Goal: Check status: Check status

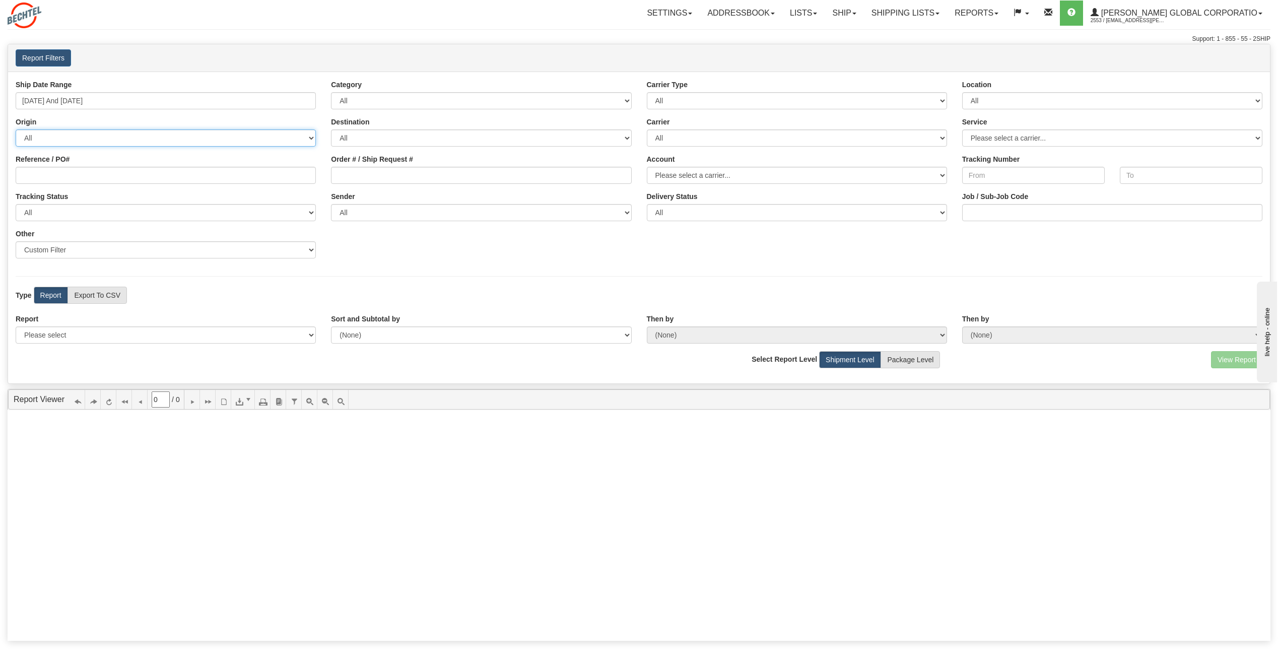
click at [184, 138] on select "All AFGHANISTAN ALAND ISLANDS ALBANIA ALGERIA AMERICAN SAMOA ANDORRA ANGOLA ANG…" at bounding box center [166, 137] width 300 height 17
select select "US"
click at [16, 129] on select "All AFGHANISTAN ALAND ISLANDS ALBANIA ALGERIA AMERICAN SAMOA ANDORRA ANGOLA ANG…" at bounding box center [166, 137] width 300 height 17
click at [392, 214] on select "All [PERSON_NAME] Global Corporation, [PERSON_NAME] , ([GEOGRAPHIC_DATA]) [PERS…" at bounding box center [481, 212] width 300 height 17
click at [331, 204] on select "All [PERSON_NAME] Global Corporation, [PERSON_NAME] , ([GEOGRAPHIC_DATA]) [PERS…" at bounding box center [481, 212] width 300 height 17
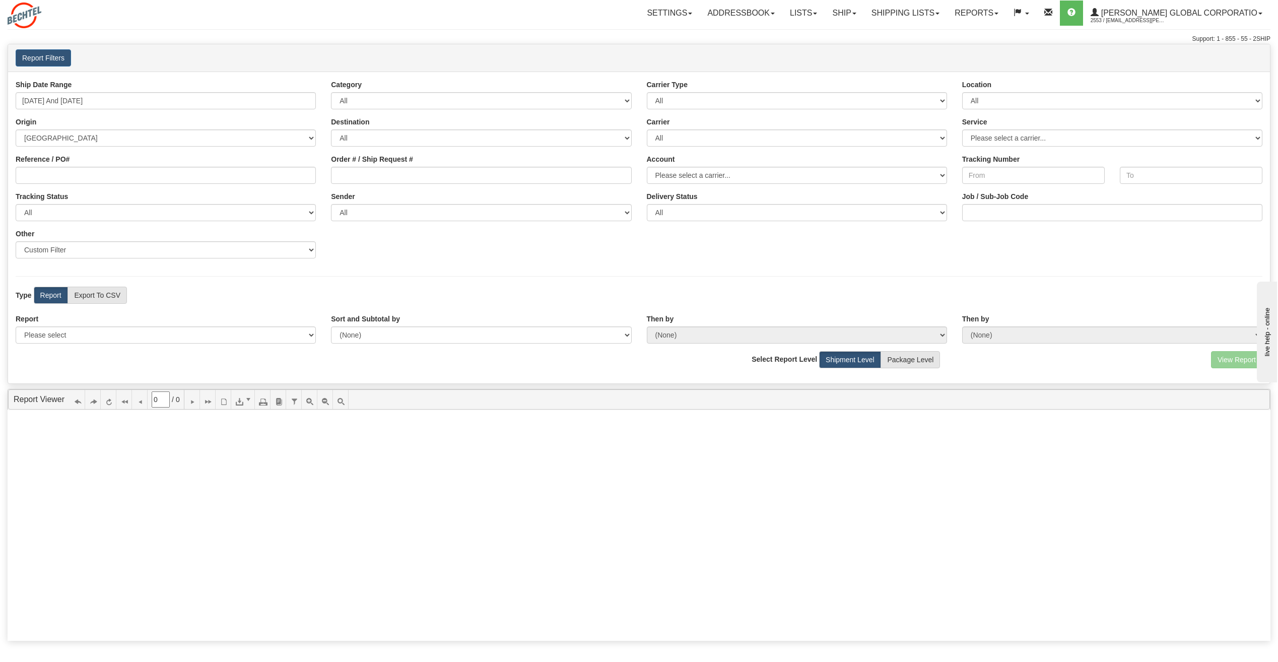
click at [46, 296] on label "Report" at bounding box center [51, 295] width 34 height 17
click at [593, 215] on select "All [PERSON_NAME] Global Corporation, [PERSON_NAME] , ([GEOGRAPHIC_DATA]) [PERS…" at bounding box center [481, 212] width 300 height 17
select select "[PERSON_NAME] Global Corporation, [PERSON_NAME], ([GEOGRAPHIC_DATA])"
click at [331, 204] on select "All [PERSON_NAME] Global Corporation, [PERSON_NAME] , ([GEOGRAPHIC_DATA]) [PERS…" at bounding box center [481, 212] width 300 height 17
click at [53, 295] on label "Report" at bounding box center [51, 295] width 34 height 17
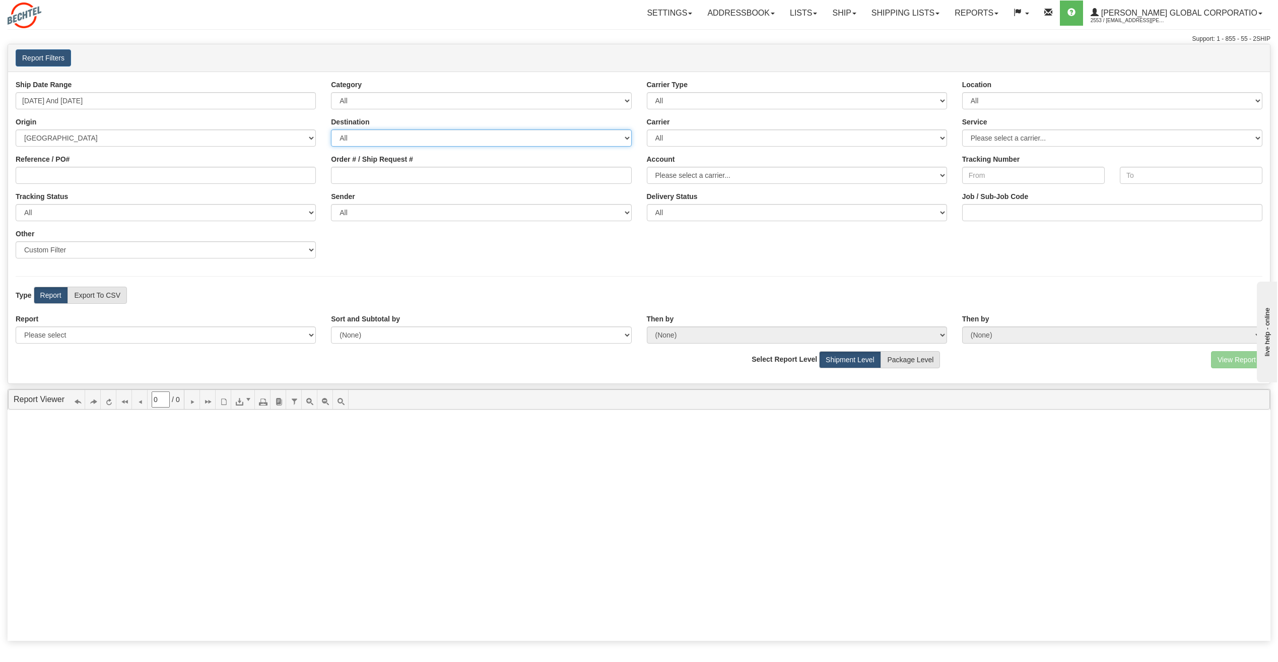
click at [601, 139] on select "All AFGHANISTAN ALAND ISLANDS ALBANIA ALGERIA AMERICAN SAMOA ANDORRA ANGOLA ANG…" at bounding box center [481, 137] width 300 height 17
select select "US"
click at [331, 129] on select "All AFGHANISTAN ALAND ISLANDS ALBANIA ALGERIA AMERICAN SAMOA ANDORRA ANGOLA ANG…" at bounding box center [481, 137] width 300 height 17
click at [45, 291] on label "Report" at bounding box center [51, 295] width 34 height 17
click at [942, 177] on select "Please select a carrier..." at bounding box center [797, 175] width 300 height 17
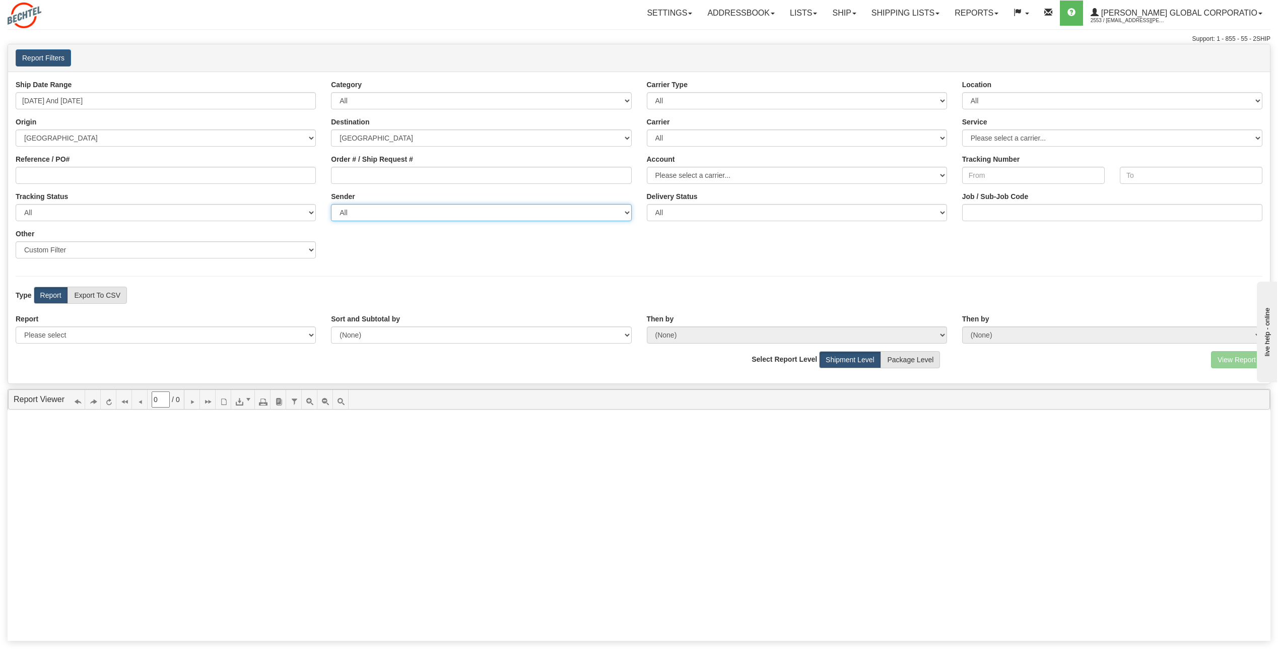
click at [624, 209] on select "All [PERSON_NAME] Global Corporation, [PERSON_NAME] , ([GEOGRAPHIC_DATA]) [PERS…" at bounding box center [481, 212] width 300 height 17
select select "[PERSON_NAME] Global Corporation, [PERSON_NAME] , ([GEOGRAPHIC_DATA])"
click at [331, 204] on select "All Bechtel Global Corporation, Shawver, Tiffany Shawver , (US) Bechtel Global …" at bounding box center [481, 212] width 300 height 17
click at [197, 102] on input "09/16/2025 And 09/22/2025" at bounding box center [166, 100] width 300 height 17
click at [75, 167] on li "Last 30 Days" at bounding box center [60, 174] width 81 height 14
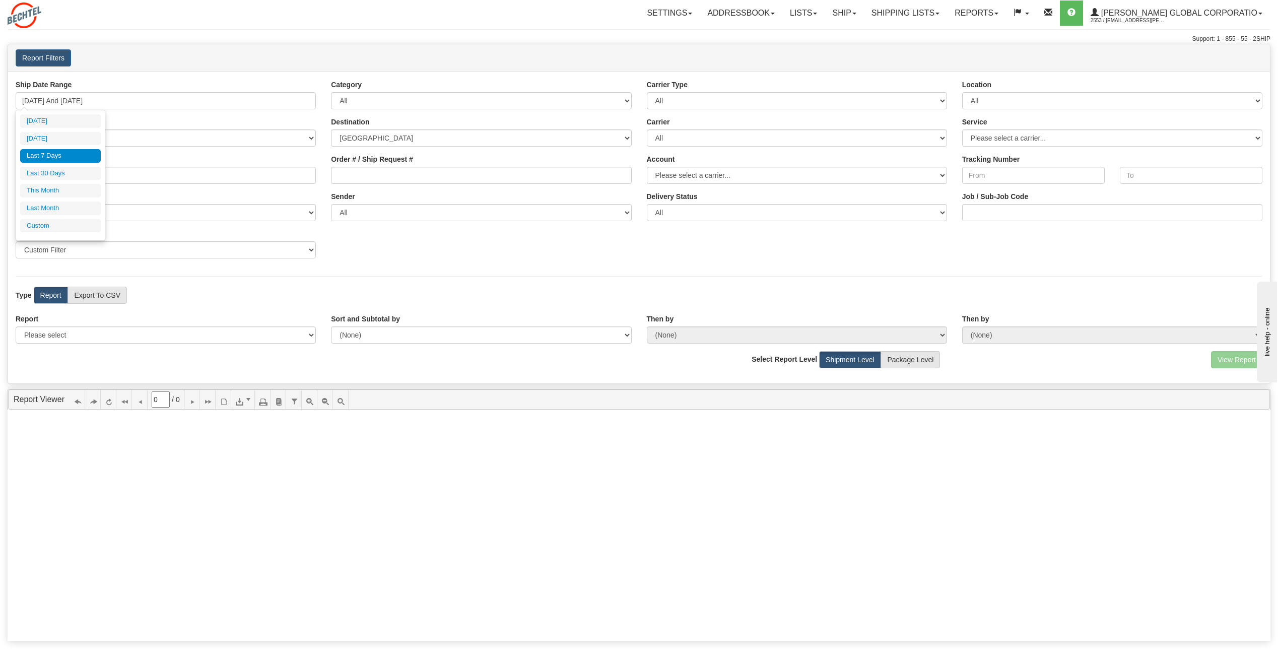
type input "08/24/2025 And 09/22/2025"
click at [116, 331] on select "Please select 1 Line Shipment Report Address Detail Basic Shipment Overview Can…" at bounding box center [166, 334] width 300 height 17
select select "Users\Basic Shipment Overview.trdx"
click at [16, 326] on select "Please select 1 Line Shipment Report Address Detail Basic Shipment Overview Can…" at bounding box center [166, 334] width 300 height 17
click at [1245, 357] on button "View Report" at bounding box center [1236, 359] width 51 height 17
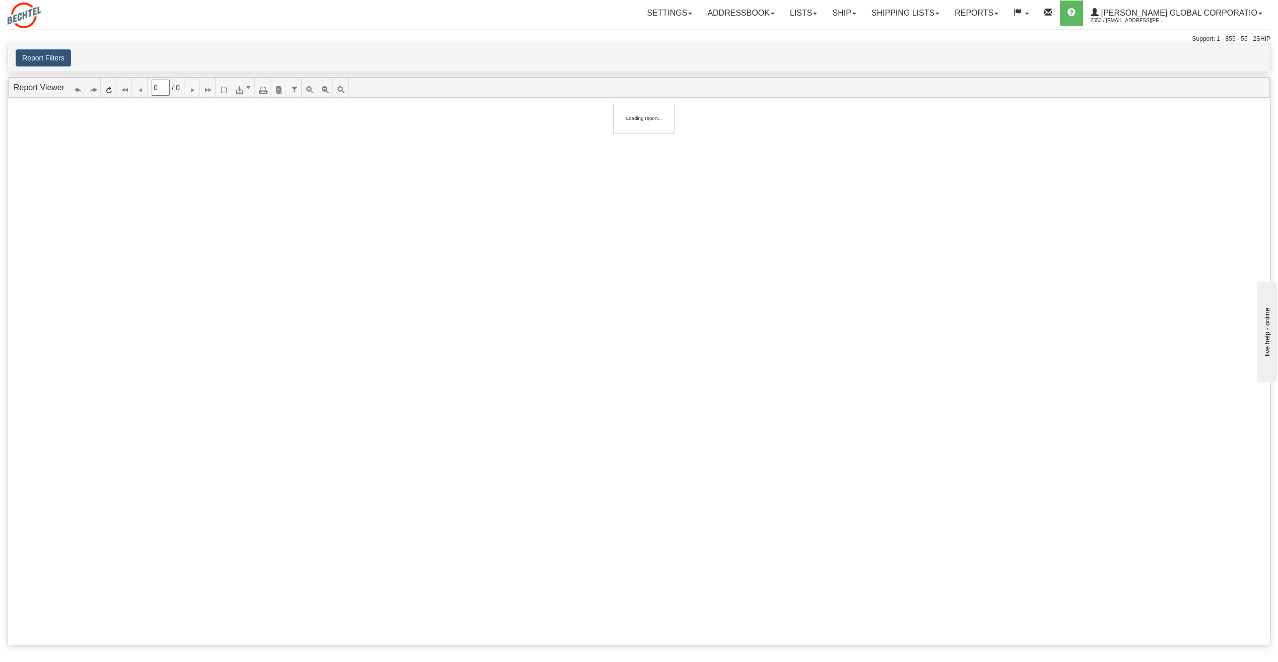
type input "1"
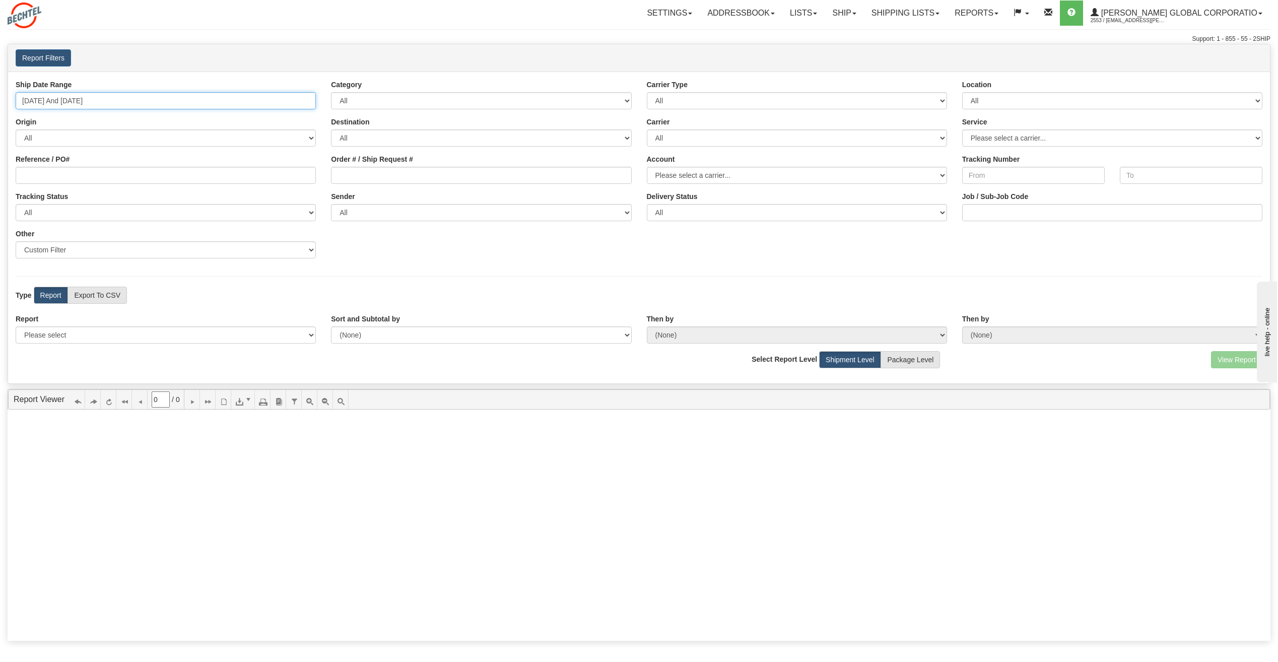
click at [300, 102] on input "[DATE] And [DATE]" at bounding box center [166, 100] width 300 height 17
click at [60, 171] on li "Last 30 Days" at bounding box center [60, 174] width 81 height 14
type input "[DATE] And [DATE]"
click at [620, 212] on select "All [PERSON_NAME] Global Corporation, [PERSON_NAME] , ([GEOGRAPHIC_DATA]) [PERS…" at bounding box center [481, 212] width 300 height 17
select select "[PERSON_NAME] Global Corporation, [PERSON_NAME], ([GEOGRAPHIC_DATA])"
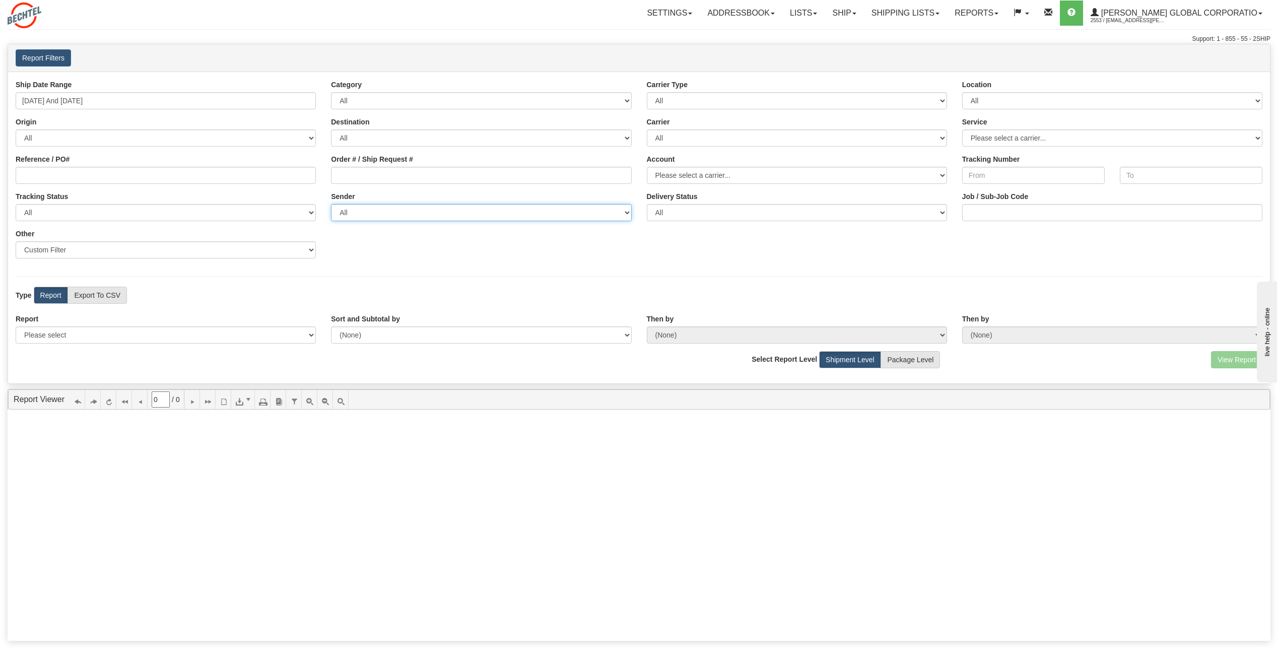
click at [331, 204] on select "All [PERSON_NAME] Global Corporation, [PERSON_NAME] , ([GEOGRAPHIC_DATA]) [PERS…" at bounding box center [481, 212] width 300 height 17
click at [163, 339] on select "Please select 1 Line Shipment Report Address Detail Basic Shipment Overview Can…" at bounding box center [166, 334] width 300 height 17
select select "Users\Basic Shipment Overview.trdx"
click at [16, 326] on select "Please select 1 Line Shipment Report Address Detail Basic Shipment Overview Can…" at bounding box center [166, 334] width 300 height 17
click at [1224, 360] on button "View Report" at bounding box center [1236, 359] width 51 height 17
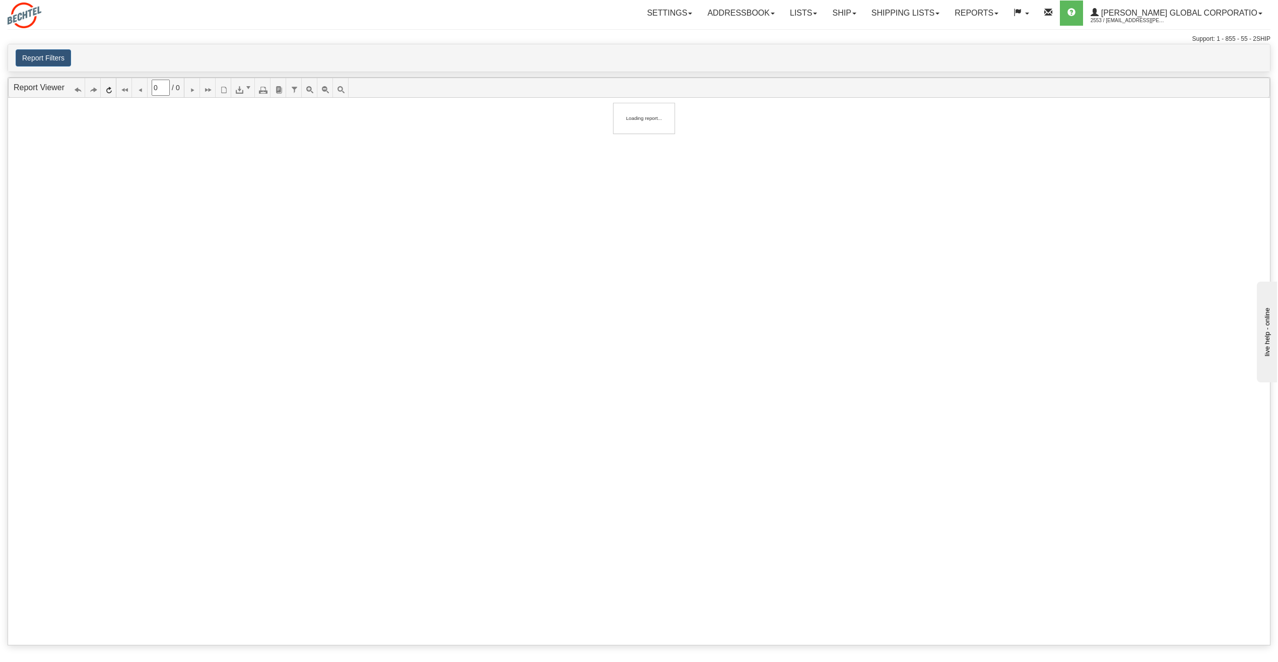
type input "1"
click at [947, 12] on link "Shipping lists" at bounding box center [905, 13] width 83 height 25
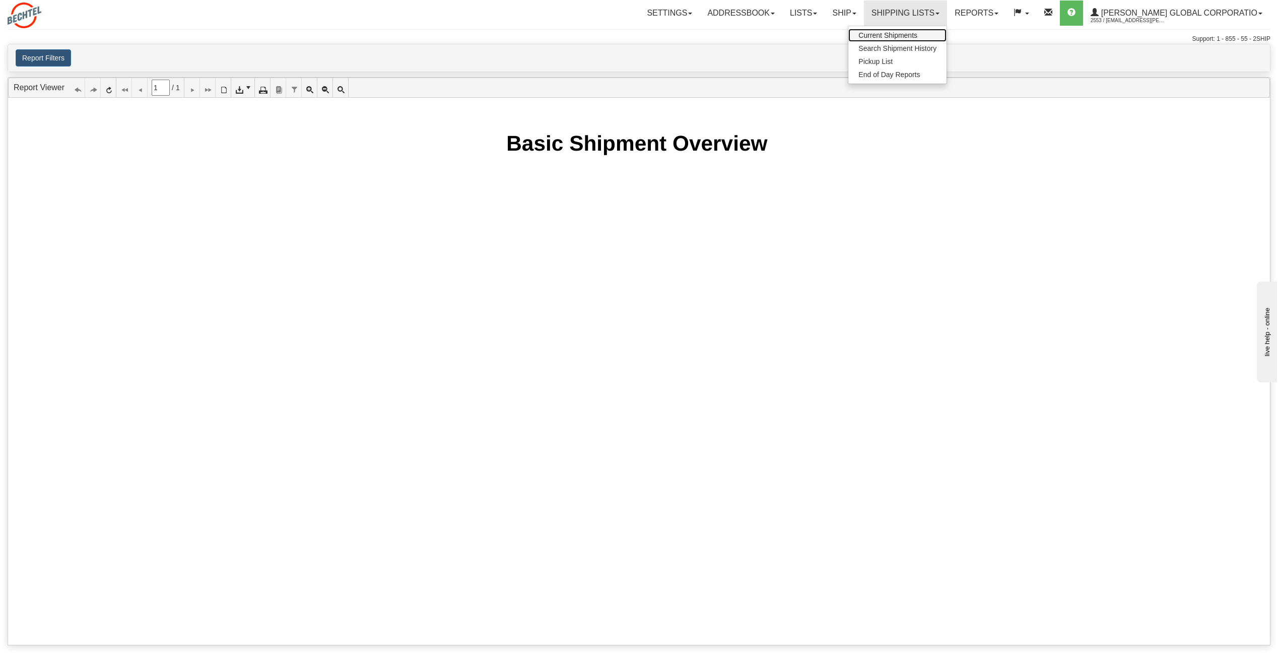
click at [917, 36] on span "Current Shipments" at bounding box center [887, 35] width 59 height 8
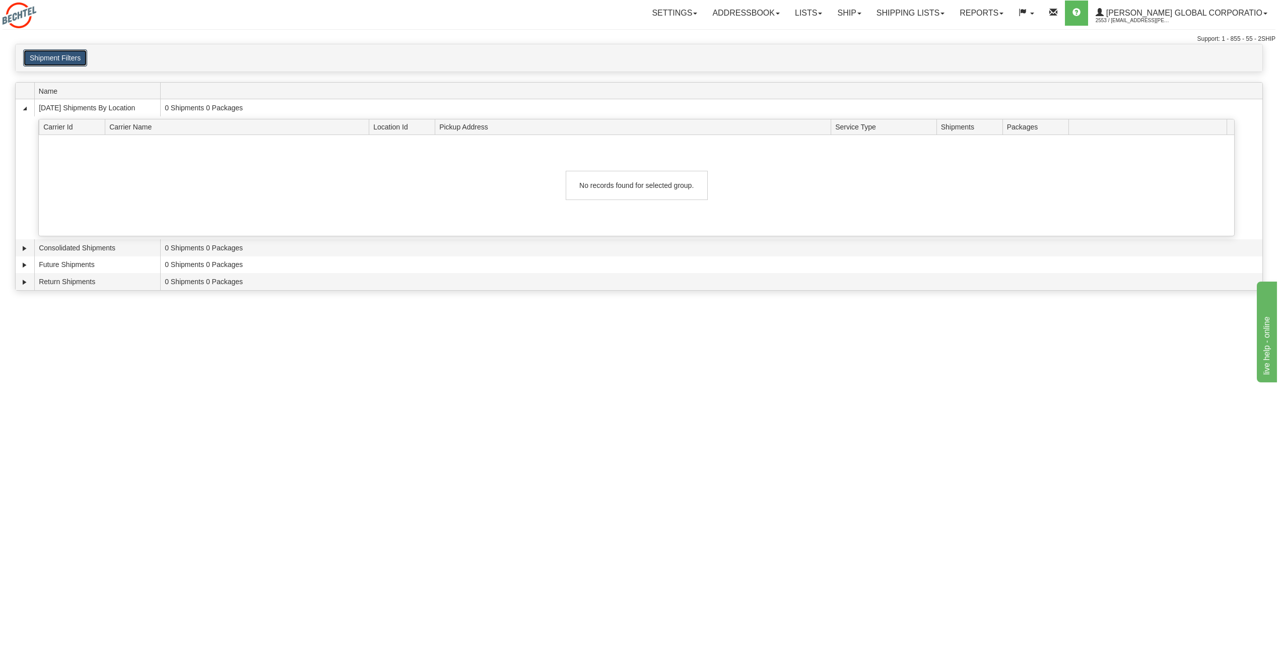
click at [64, 59] on button "Shipment Filters" at bounding box center [55, 57] width 64 height 17
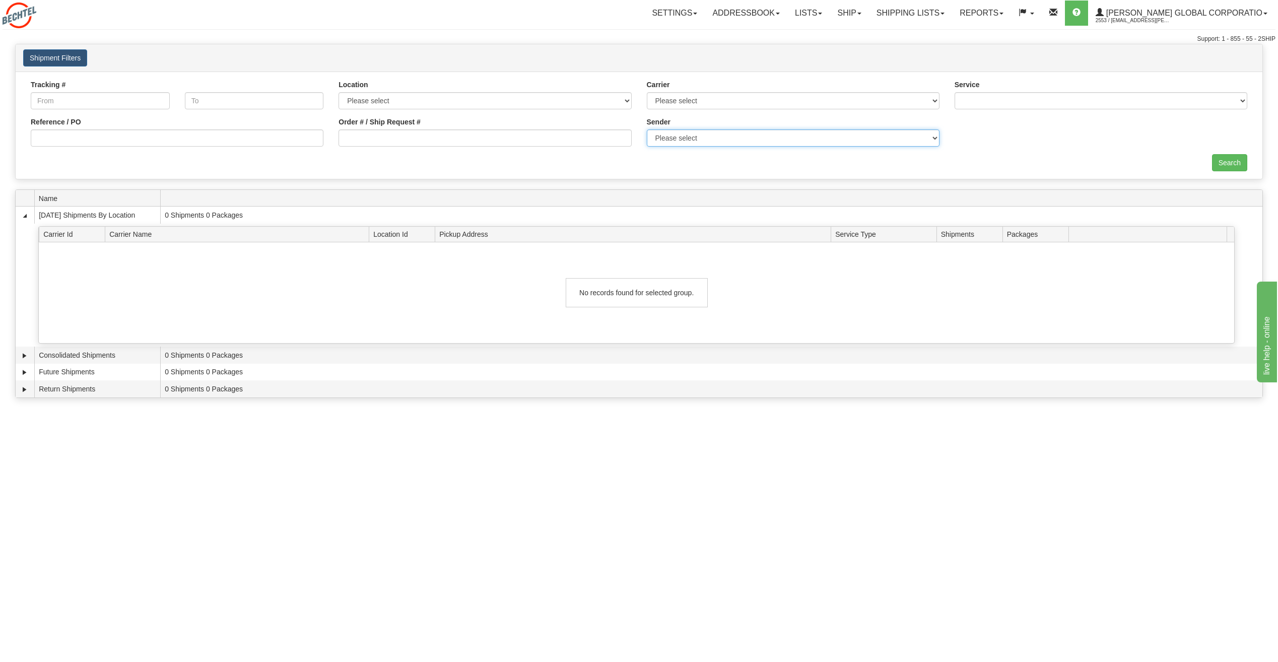
click at [735, 138] on select "Please select Bechtel Global Corporation, Shawver, Tiffany Shawver, (US) Bechte…" at bounding box center [793, 137] width 293 height 17
click at [481, 159] on div "Search" at bounding box center [638, 162] width 1231 height 17
click at [952, 8] on link "Shipping lists" at bounding box center [910, 13] width 83 height 25
click at [941, 50] on span "Search Shipment History" at bounding box center [902, 48] width 78 height 8
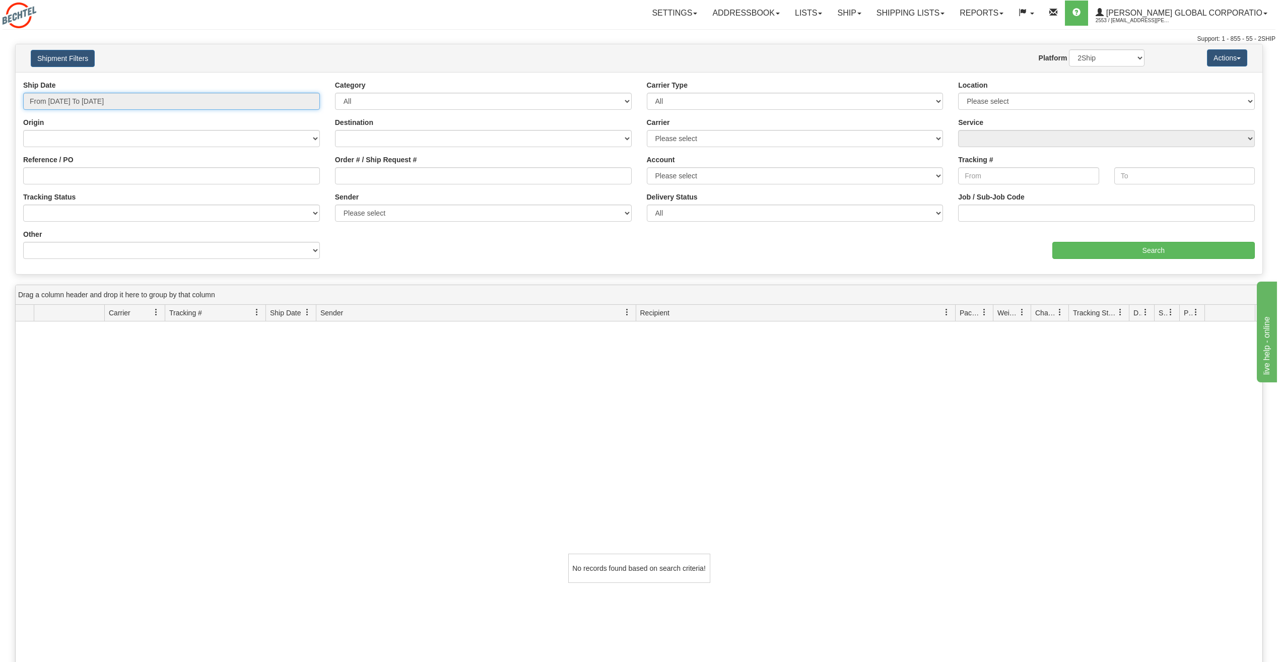
click at [199, 106] on input "From [DATE] To [DATE]" at bounding box center [171, 101] width 297 height 17
click at [82, 171] on li "Last 30 Days" at bounding box center [68, 174] width 81 height 14
type input "From [DATE] To [DATE]"
click at [1134, 250] on input "Search" at bounding box center [1153, 250] width 203 height 17
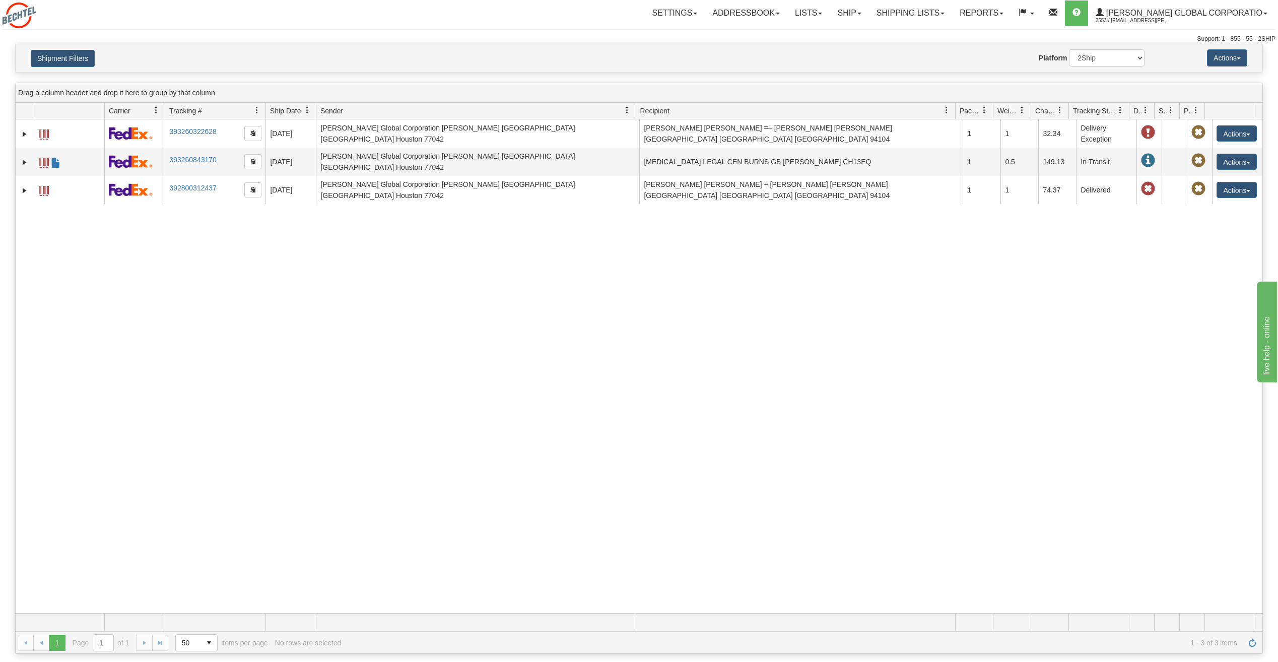
drag, startPoint x: 487, startPoint y: 321, endPoint x: 180, endPoint y: 131, distance: 360.5
click at [180, 131] on td "393260322628" at bounding box center [215, 133] width 101 height 28
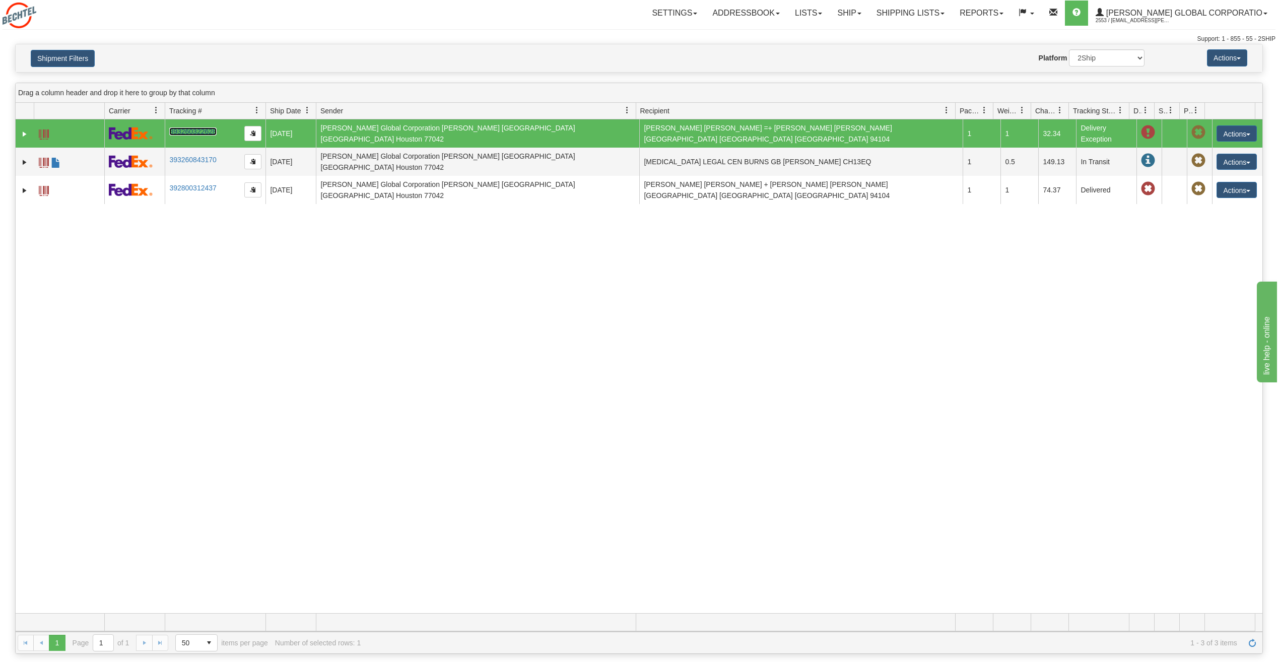
click at [182, 131] on link "393260322628" at bounding box center [192, 131] width 47 height 8
